Goal: Transaction & Acquisition: Purchase product/service

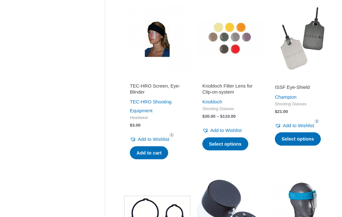
scroll to position [419, 0]
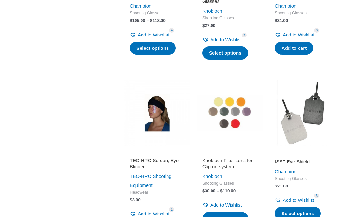
click at [314, 208] on link "Select options" at bounding box center [298, 213] width 46 height 13
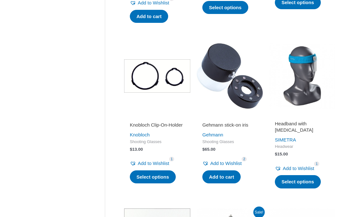
scroll to position [630, 0]
click at [309, 59] on img at bounding box center [302, 76] width 66 height 66
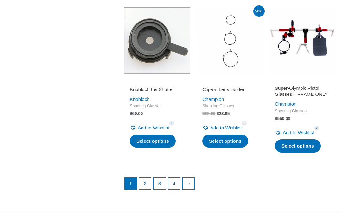
scroll to position [856, 0]
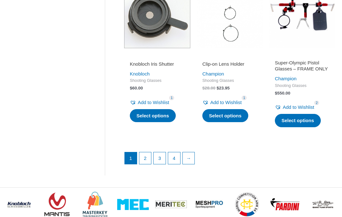
click at [332, 164] on ul "1 2 3 4 →" at bounding box center [230, 160] width 211 height 16
click at [192, 156] on link "→" at bounding box center [189, 158] width 12 height 12
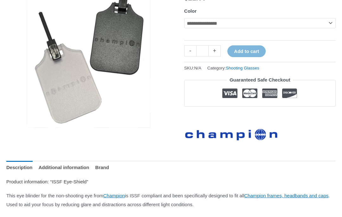
scroll to position [67, 0]
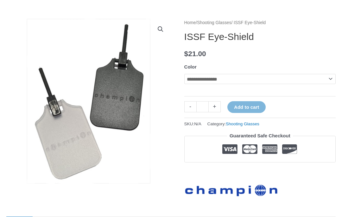
click at [11, 165] on img at bounding box center [133, 146] width 254 height 254
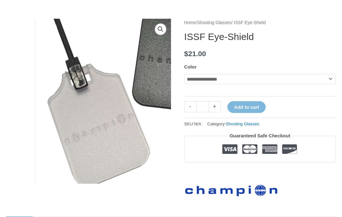
click at [323, 77] on select "**********" at bounding box center [260, 79] width 152 height 10
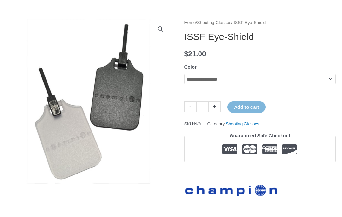
select select "****"
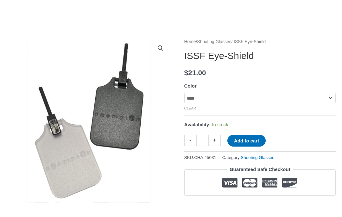
scroll to position [0, 0]
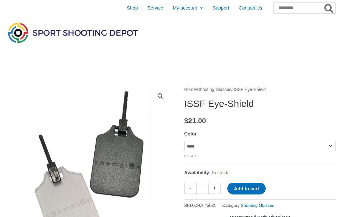
click at [253, 190] on button "Add to cart" at bounding box center [247, 189] width 38 height 12
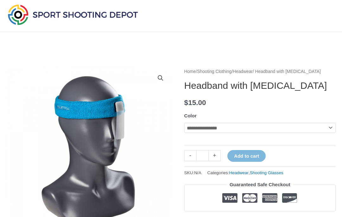
scroll to position [18, 0]
click at [314, 127] on select "**********" at bounding box center [260, 128] width 152 height 10
select select "*****"
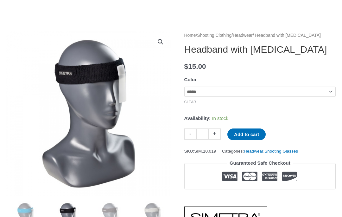
scroll to position [0, 0]
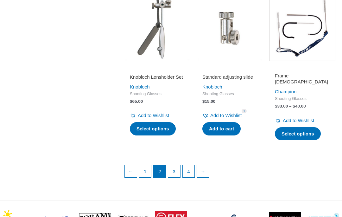
scroll to position [833, 0]
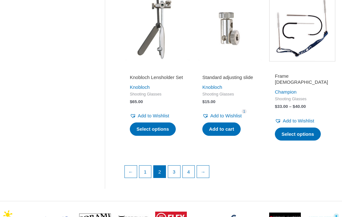
click at [205, 166] on link "→" at bounding box center [203, 172] width 12 height 12
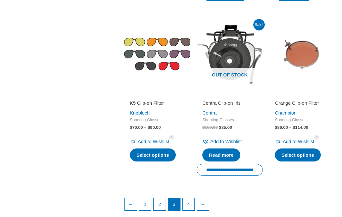
scroll to position [810, 0]
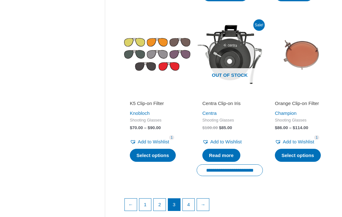
click at [201, 198] on link "→" at bounding box center [203, 204] width 12 height 12
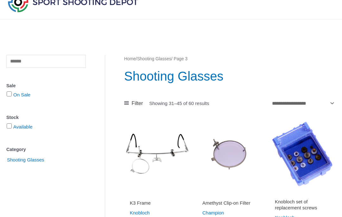
scroll to position [0, 0]
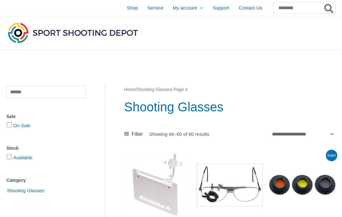
click at [127, 135] on icon at bounding box center [126, 133] width 5 height 5
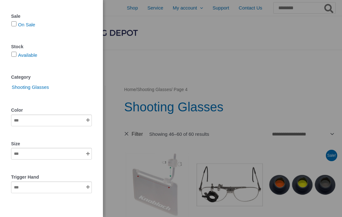
scroll to position [25, 0]
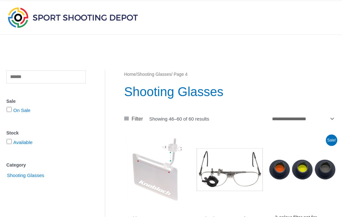
scroll to position [0, 0]
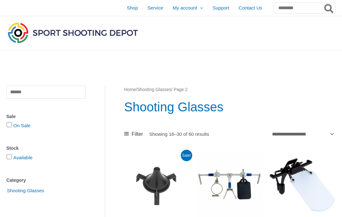
scroll to position [861, 0]
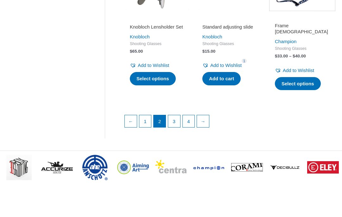
click at [173, 115] on link "3" at bounding box center [174, 121] width 12 height 12
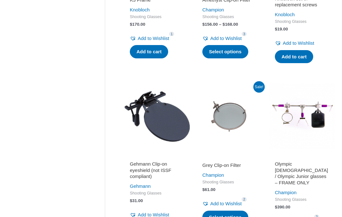
scroll to position [233, 0]
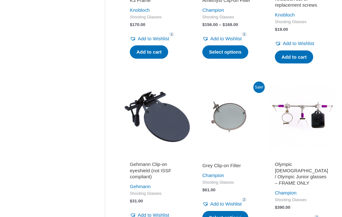
click at [158, 111] on img at bounding box center [157, 116] width 66 height 66
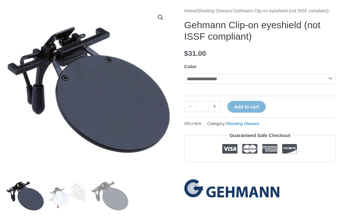
scroll to position [56, 0]
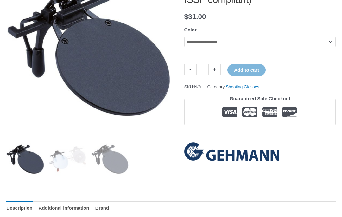
click at [294, 47] on select "**********" at bounding box center [260, 42] width 152 height 10
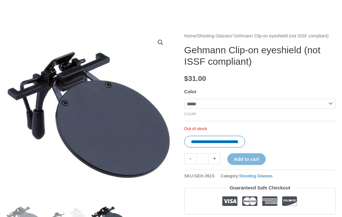
scroll to position [53, 0]
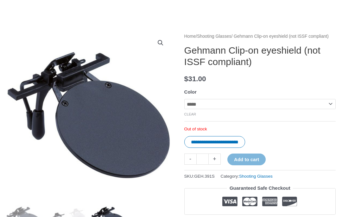
click at [232, 109] on select "**********" at bounding box center [260, 104] width 152 height 10
select select "**********"
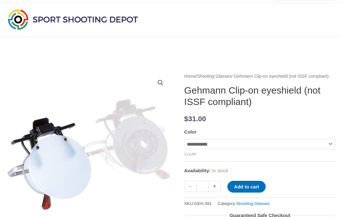
scroll to position [0, 0]
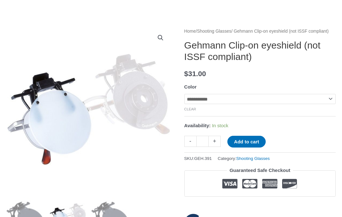
click at [259, 148] on button "Add to cart" at bounding box center [247, 142] width 38 height 12
